Goal: Task Accomplishment & Management: Manage account settings

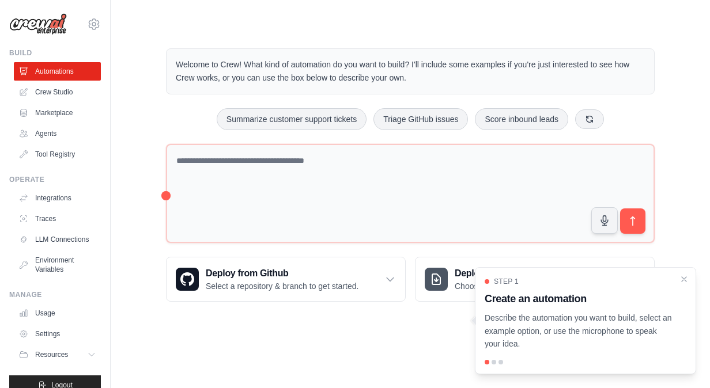
scroll to position [25, 0]
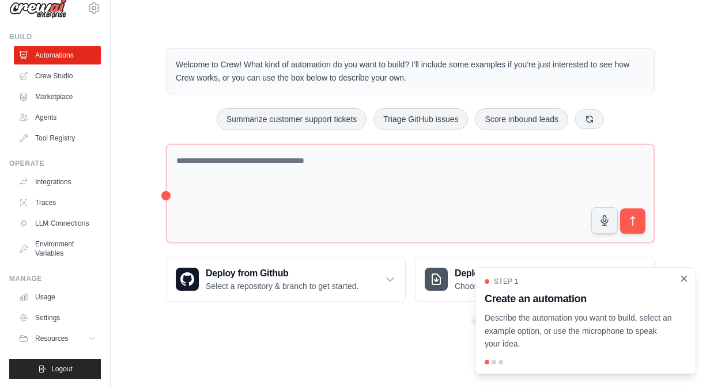
click at [682, 277] on icon "Close walkthrough" at bounding box center [684, 278] width 5 height 5
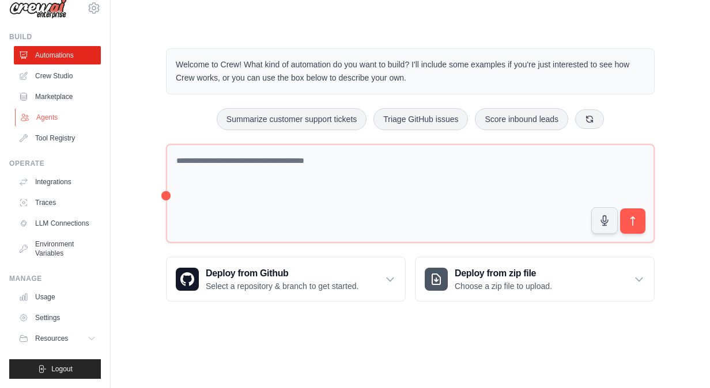
click at [39, 108] on link "Agents" at bounding box center [58, 117] width 87 height 18
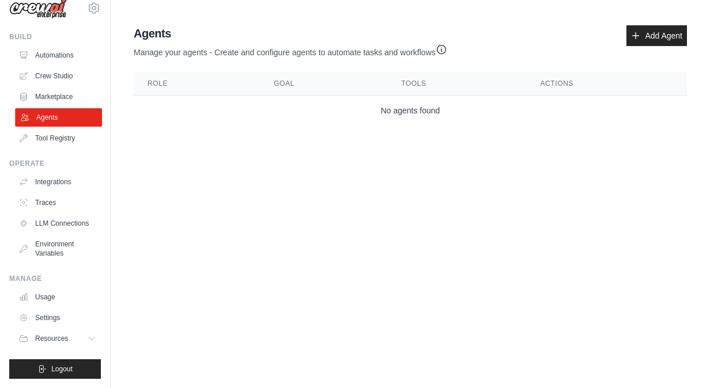
scroll to position [25, 0]
click at [53, 368] on span "Logout" at bounding box center [61, 369] width 21 height 9
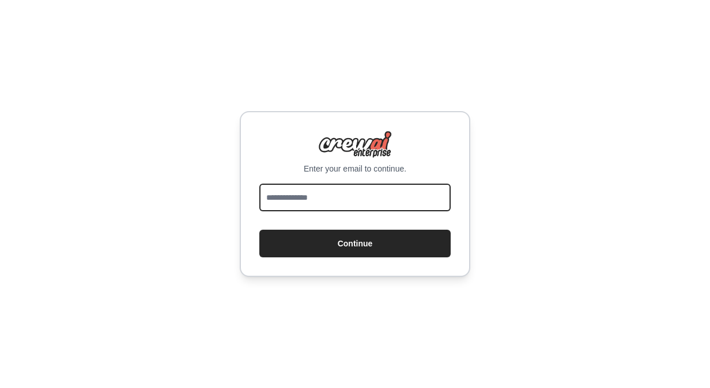
click at [370, 198] on input "email" at bounding box center [354, 198] width 191 height 28
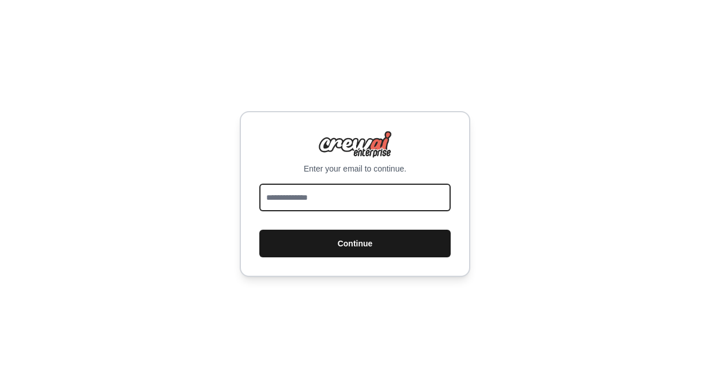
type input "**********"
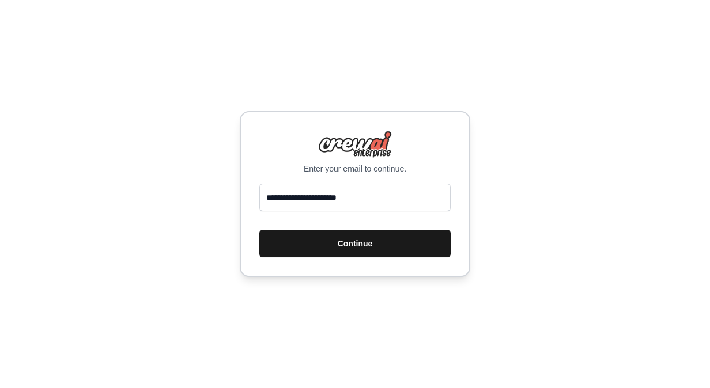
click at [339, 242] on button "Continue" at bounding box center [354, 244] width 191 height 28
